Goal: Information Seeking & Learning: Learn about a topic

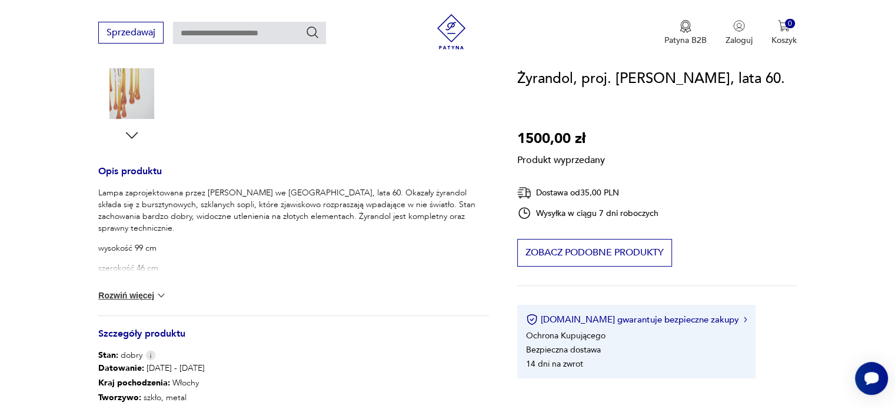
scroll to position [412, 0]
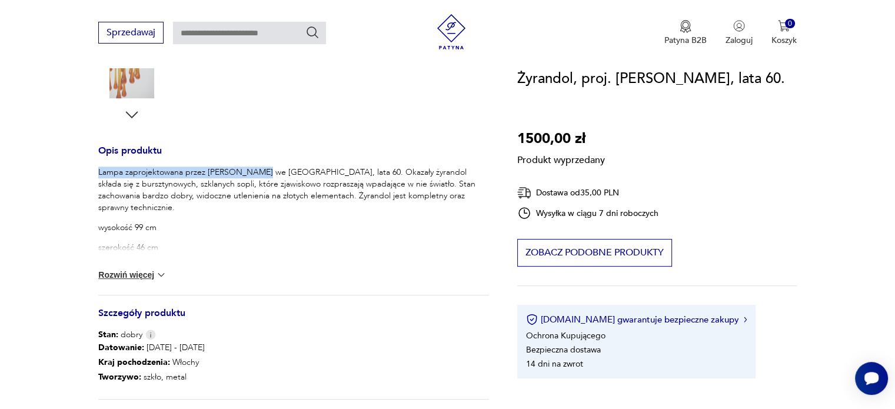
drag, startPoint x: 99, startPoint y: 170, endPoint x: 253, endPoint y: 168, distance: 154.1
click at [253, 168] on p "Lampa zaprojektowana przez [PERSON_NAME] we [GEOGRAPHIC_DATA], lata 60. Okazały…" at bounding box center [293, 189] width 391 height 47
click at [203, 169] on p "Lampa zaprojektowana przez [PERSON_NAME] we [GEOGRAPHIC_DATA], lata 60. Okazały…" at bounding box center [293, 189] width 391 height 47
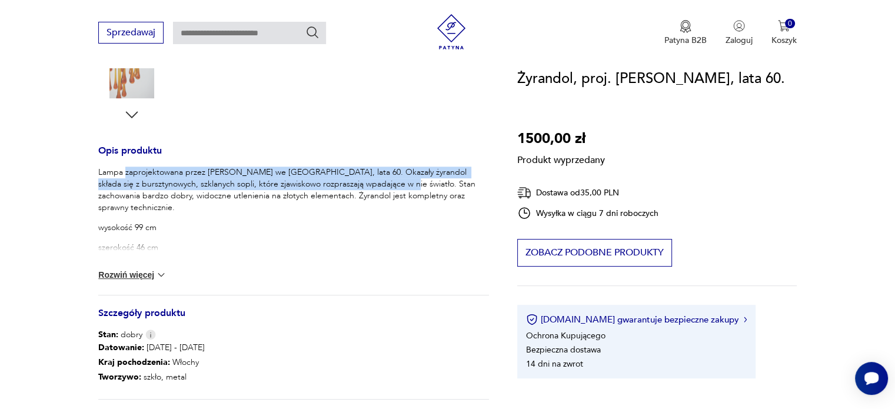
drag, startPoint x: 124, startPoint y: 170, endPoint x: 407, endPoint y: 185, distance: 283.3
click at [407, 185] on p "Lampa zaprojektowana przez [PERSON_NAME] we [GEOGRAPHIC_DATA], lata 60. Okazały…" at bounding box center [293, 189] width 391 height 47
copy p "zaprojektowana przez [PERSON_NAME] we [GEOGRAPHIC_DATA], lata 60. Okazały żyran…"
